Goal: Check status

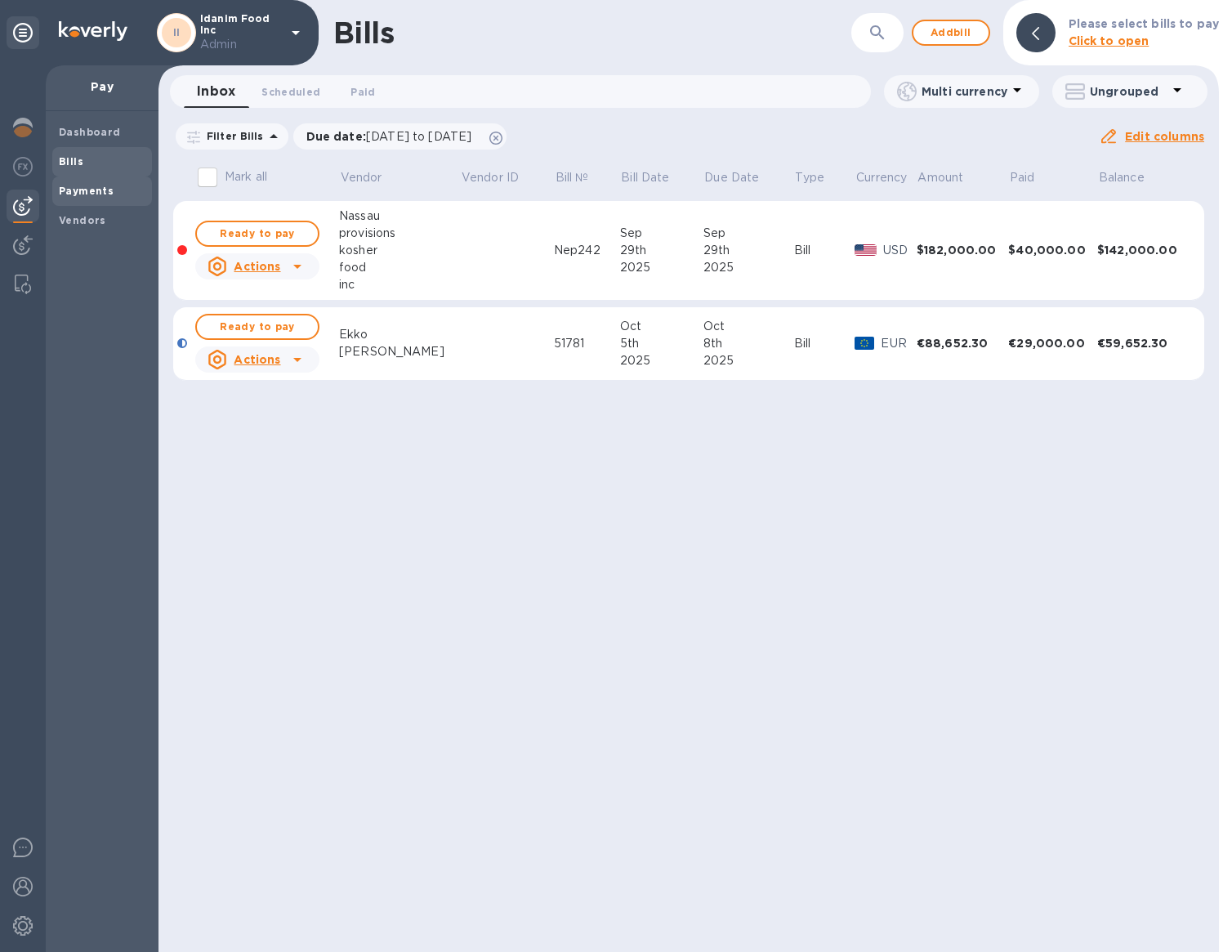
click at [85, 194] on b "Payments" at bounding box center [86, 190] width 55 height 12
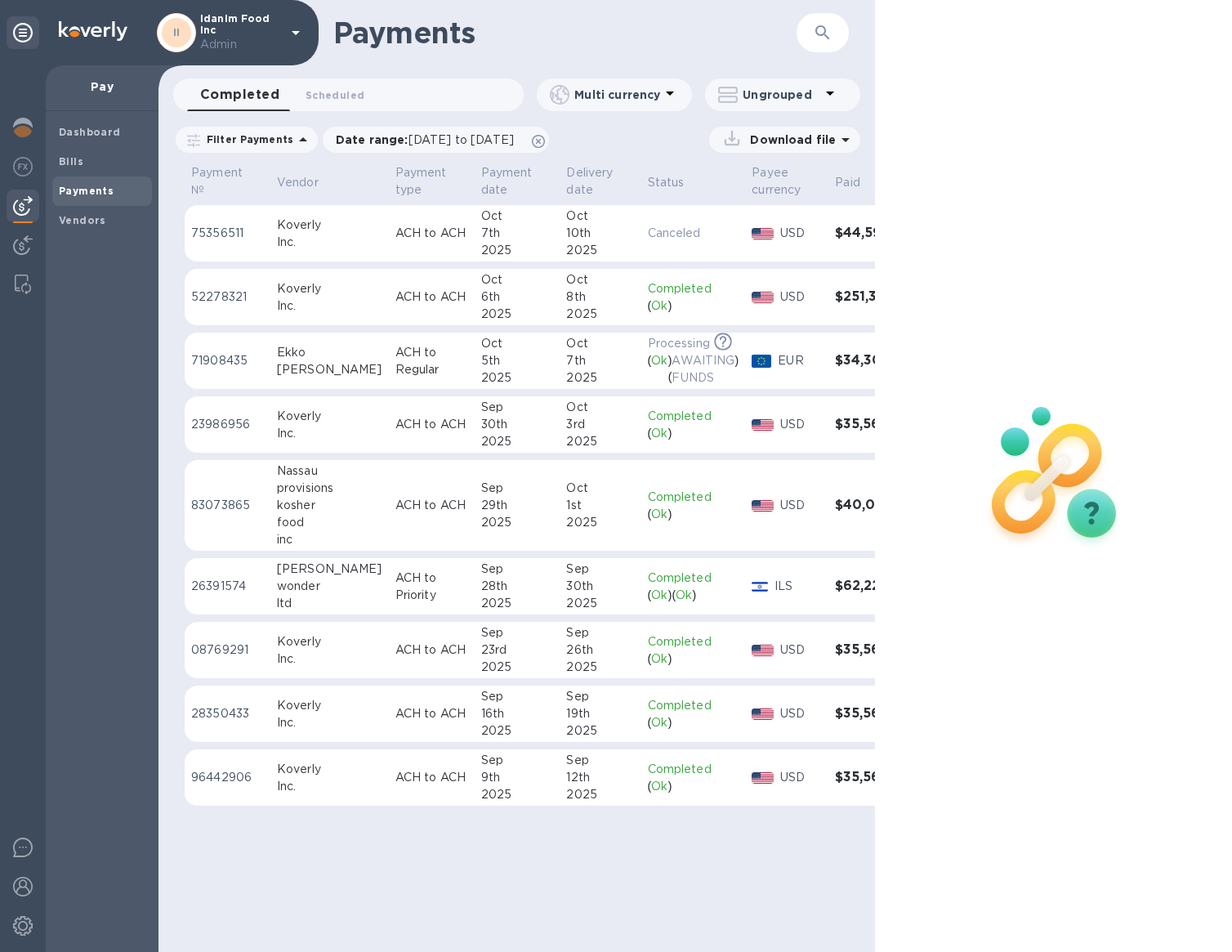
click at [481, 300] on div "6th" at bounding box center [518, 297] width 73 height 17
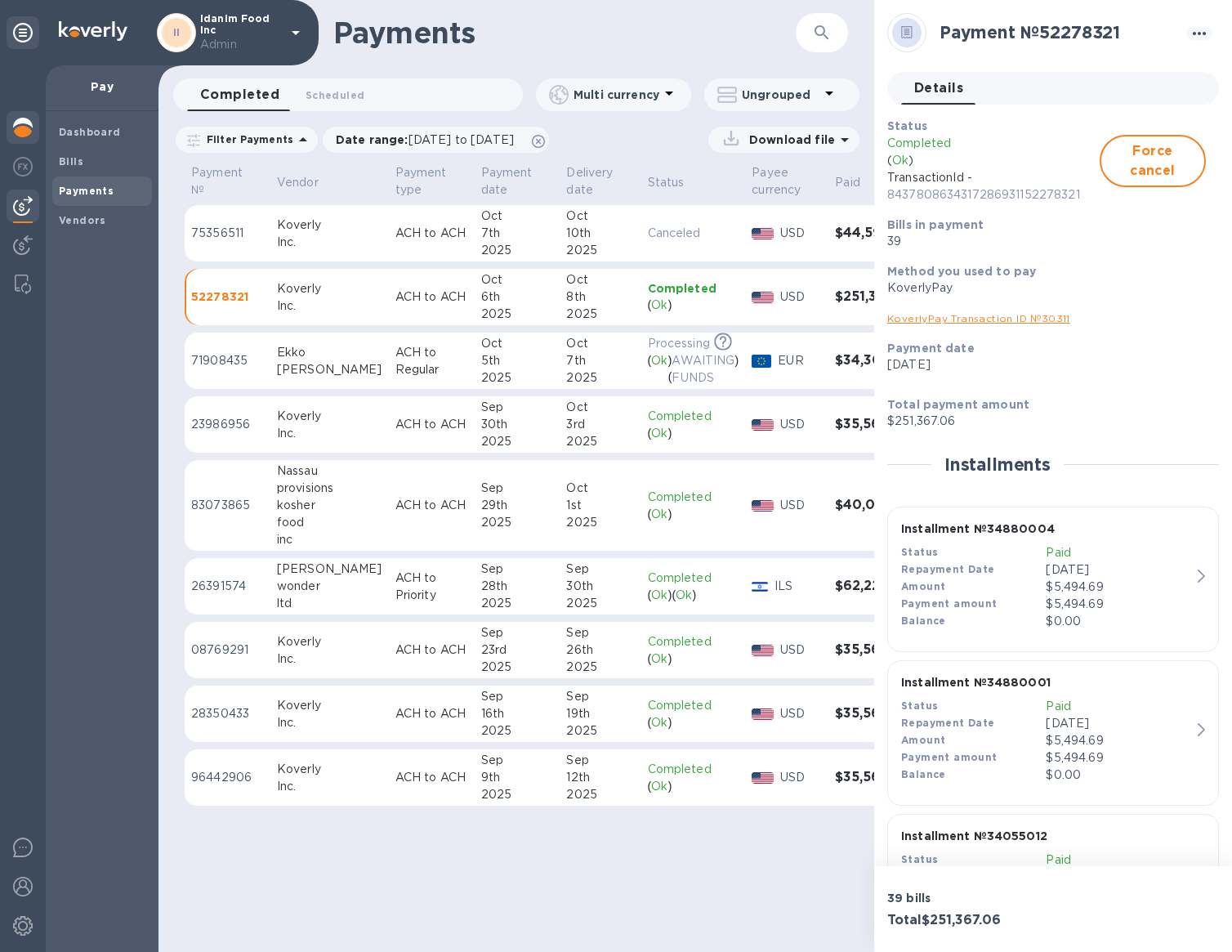
click at [35, 127] on div at bounding box center [23, 129] width 33 height 36
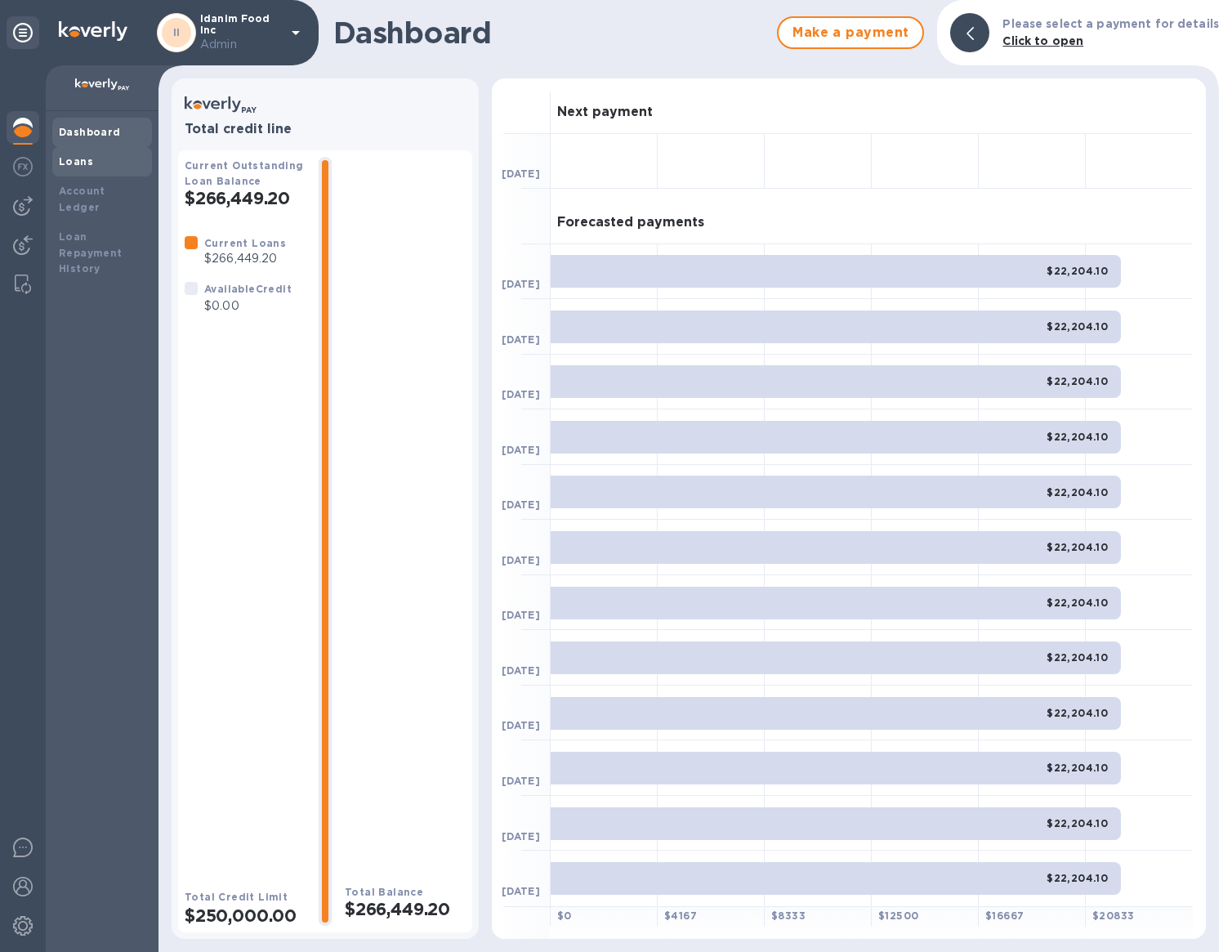
click at [76, 159] on b "Loans" at bounding box center [76, 161] width 35 height 12
